Goal: Check status: Check status

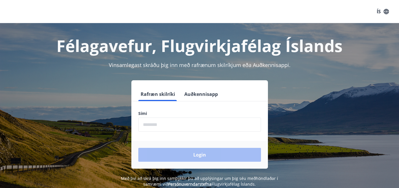
click at [166, 124] on input "phone" at bounding box center [199, 125] width 123 height 14
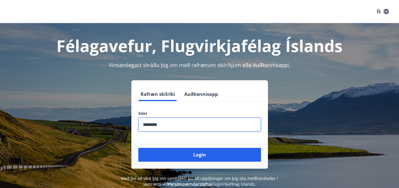
type input "********"
click at [138, 148] on button "Login" at bounding box center [199, 155] width 123 height 14
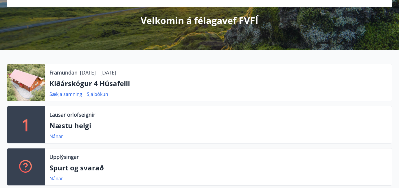
scroll to position [67, 0]
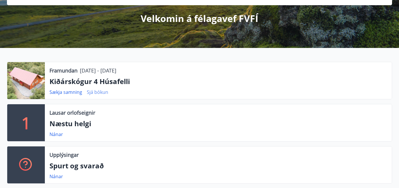
click at [94, 92] on link "Sjá bókun" at bounding box center [97, 92] width 21 height 6
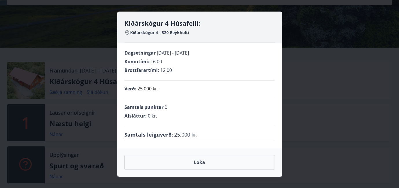
click at [71, 93] on div "Kiðárskógur 4 Húsafelli: Kiðárskógur 4 - 320 Reykholti Dagsetningar [DATE] - [D…" at bounding box center [199, 94] width 399 height 188
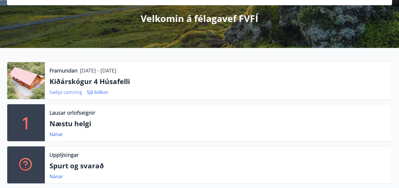
click at [70, 93] on link "Sækja samning" at bounding box center [65, 92] width 33 height 6
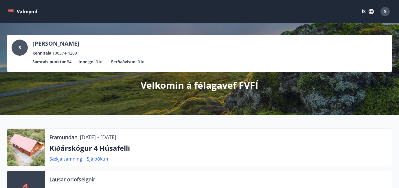
click at [10, 12] on icon "menu" at bounding box center [11, 11] width 6 height 1
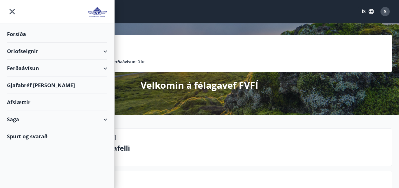
click at [247, 61] on ul "Samtals punktar 84 Inneign : 0 kr. Ferðaávísun : 0 kr." at bounding box center [200, 61] width 376 height 11
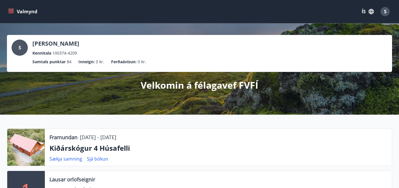
click at [14, 12] on button "Valmynd" at bounding box center [23, 11] width 33 height 10
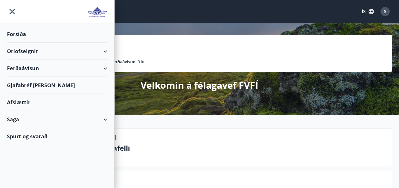
click at [180, 59] on ul "Samtals punktar 84 Inneign : 0 kr. Ferðaávísun : 0 kr." at bounding box center [200, 61] width 376 height 11
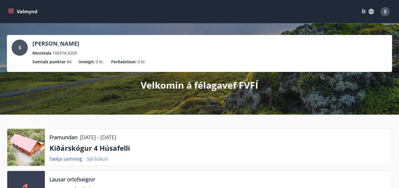
click at [98, 161] on link "Sjá bókun" at bounding box center [97, 159] width 21 height 6
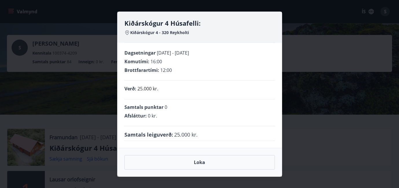
click at [171, 77] on div "Dagsetningar [DATE] - [DATE] Komutími : 16:00 Brottfarartími : 12:00" at bounding box center [199, 65] width 150 height 31
click at [198, 164] on button "Loka" at bounding box center [199, 162] width 150 height 14
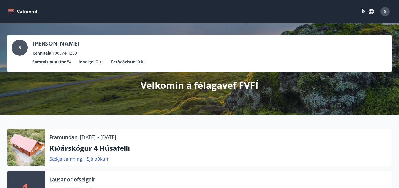
click at [386, 12] on span "S" at bounding box center [385, 11] width 3 height 6
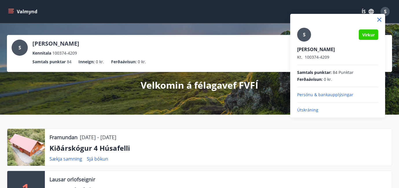
click at [319, 95] on p "Persónu & bankaupplýsingar" at bounding box center [337, 95] width 81 height 6
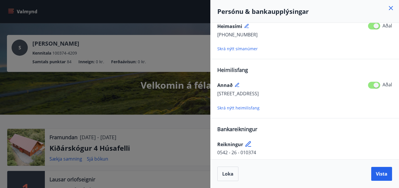
scroll to position [85, 0]
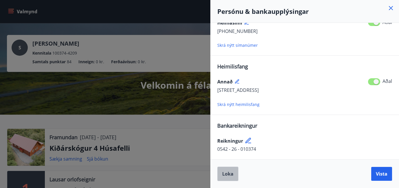
click at [227, 176] on span "Loka" at bounding box center [227, 174] width 11 height 6
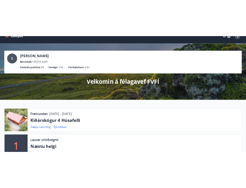
scroll to position [0, 0]
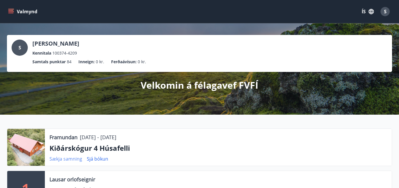
click at [71, 160] on link "Sækja samning" at bounding box center [65, 159] width 33 height 6
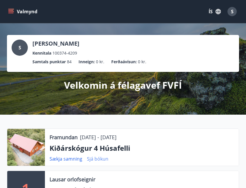
click at [92, 159] on link "Sjá bókun" at bounding box center [97, 159] width 21 height 6
